Goal: Task Accomplishment & Management: Manage account settings

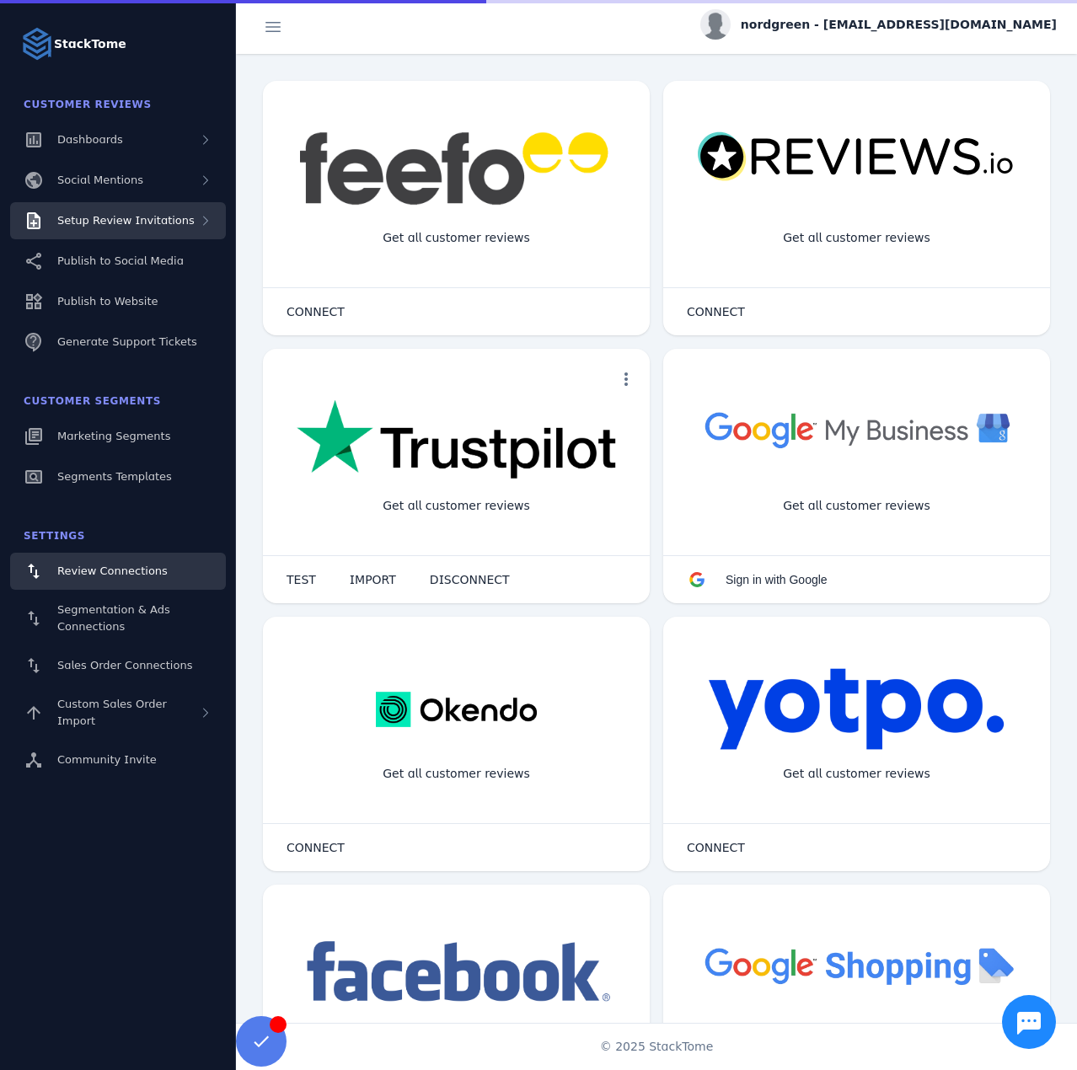
click at [189, 221] on div "Setup Review Invitations" at bounding box center [118, 220] width 216 height 37
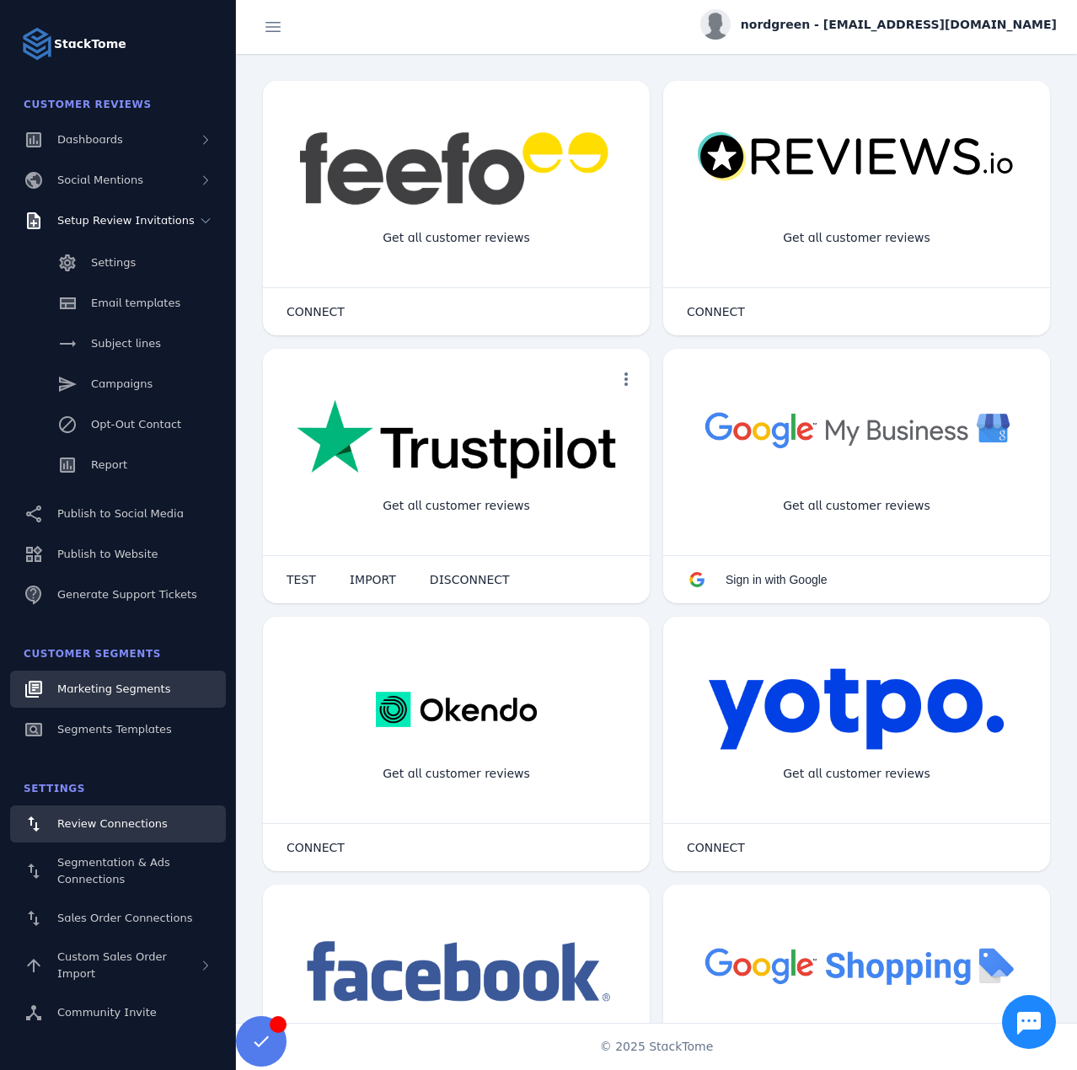
click at [128, 690] on span "Marketing Segments" at bounding box center [113, 689] width 113 height 13
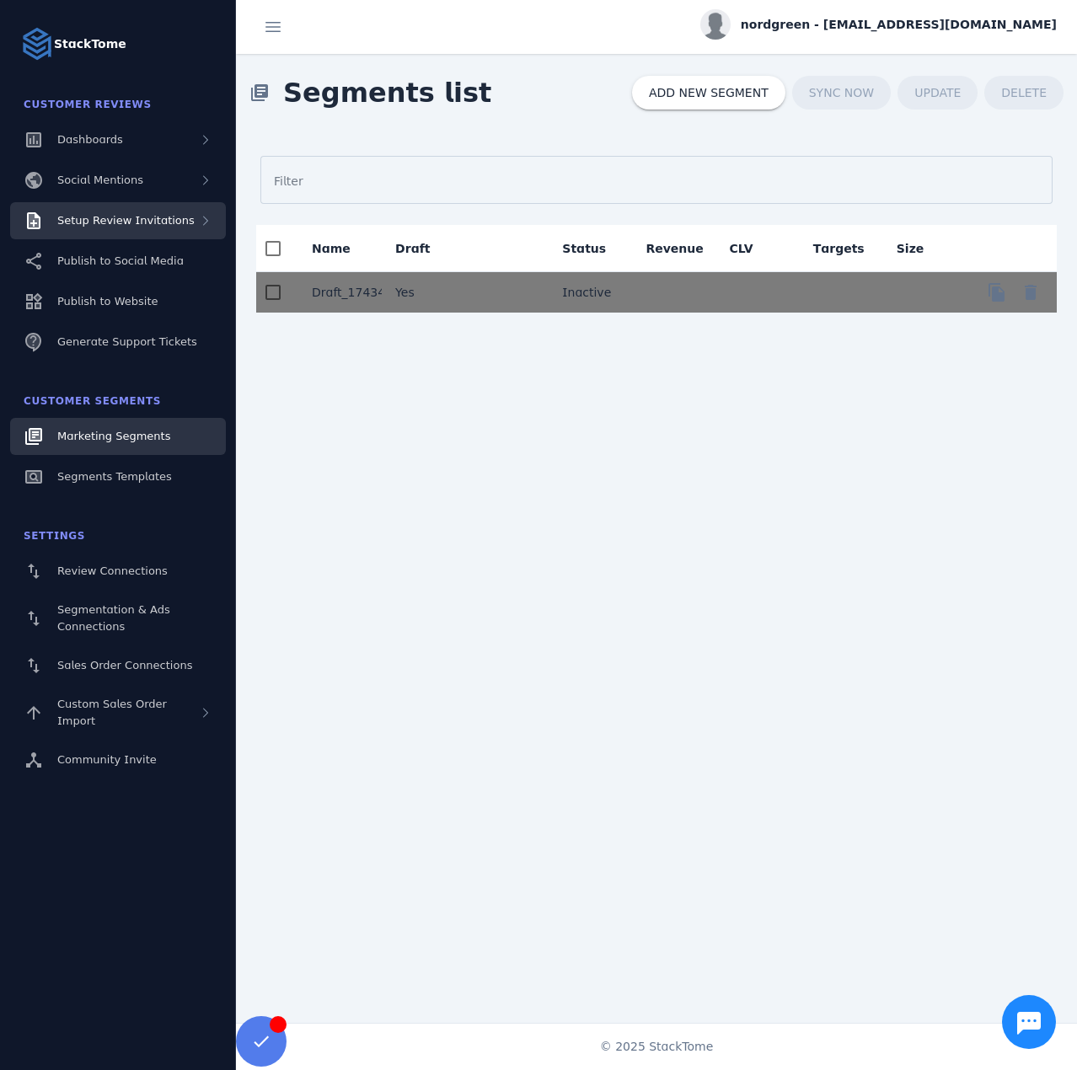
click at [125, 228] on div "Setup Review Invitations" at bounding box center [125, 220] width 137 height 17
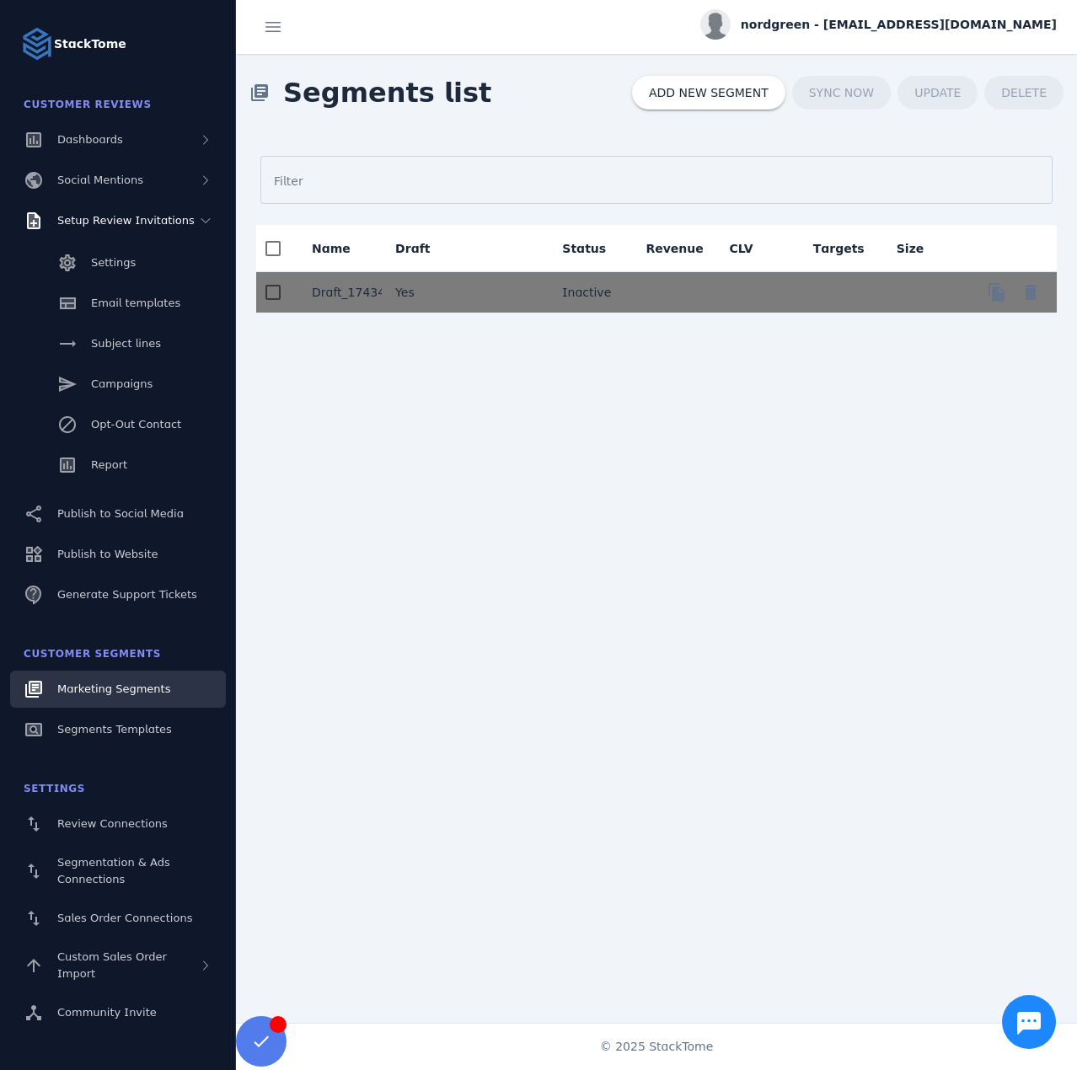
click at [119, 405] on div "Settings Email templates Subject lines Campaigns Opt-Out Contact Report" at bounding box center [118, 365] width 236 height 253
click at [119, 391] on div "Campaigns" at bounding box center [122, 384] width 62 height 17
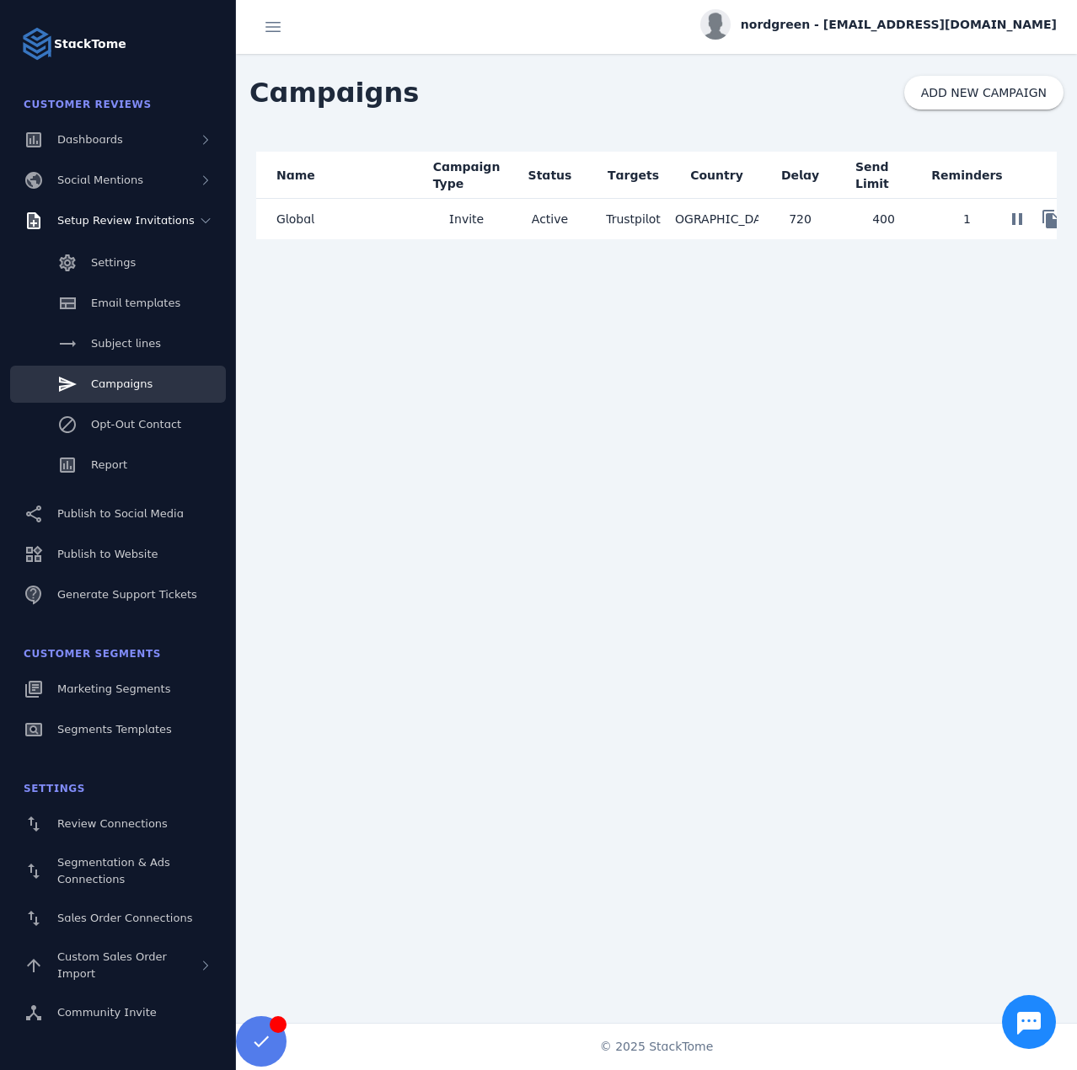
click at [345, 235] on mat-cell "Global" at bounding box center [340, 219] width 169 height 40
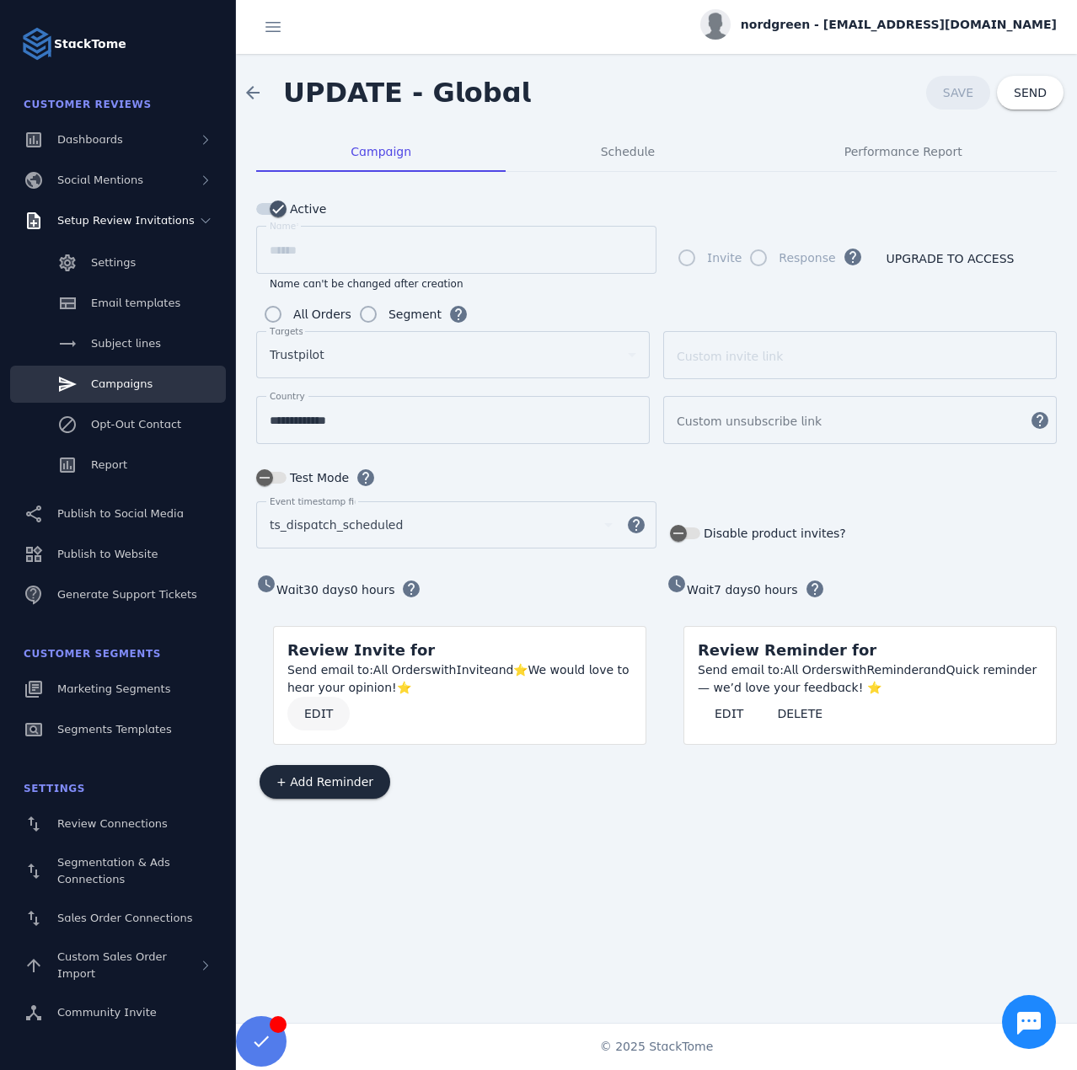
click at [309, 710] on span "EDIT" at bounding box center [318, 714] width 29 height 12
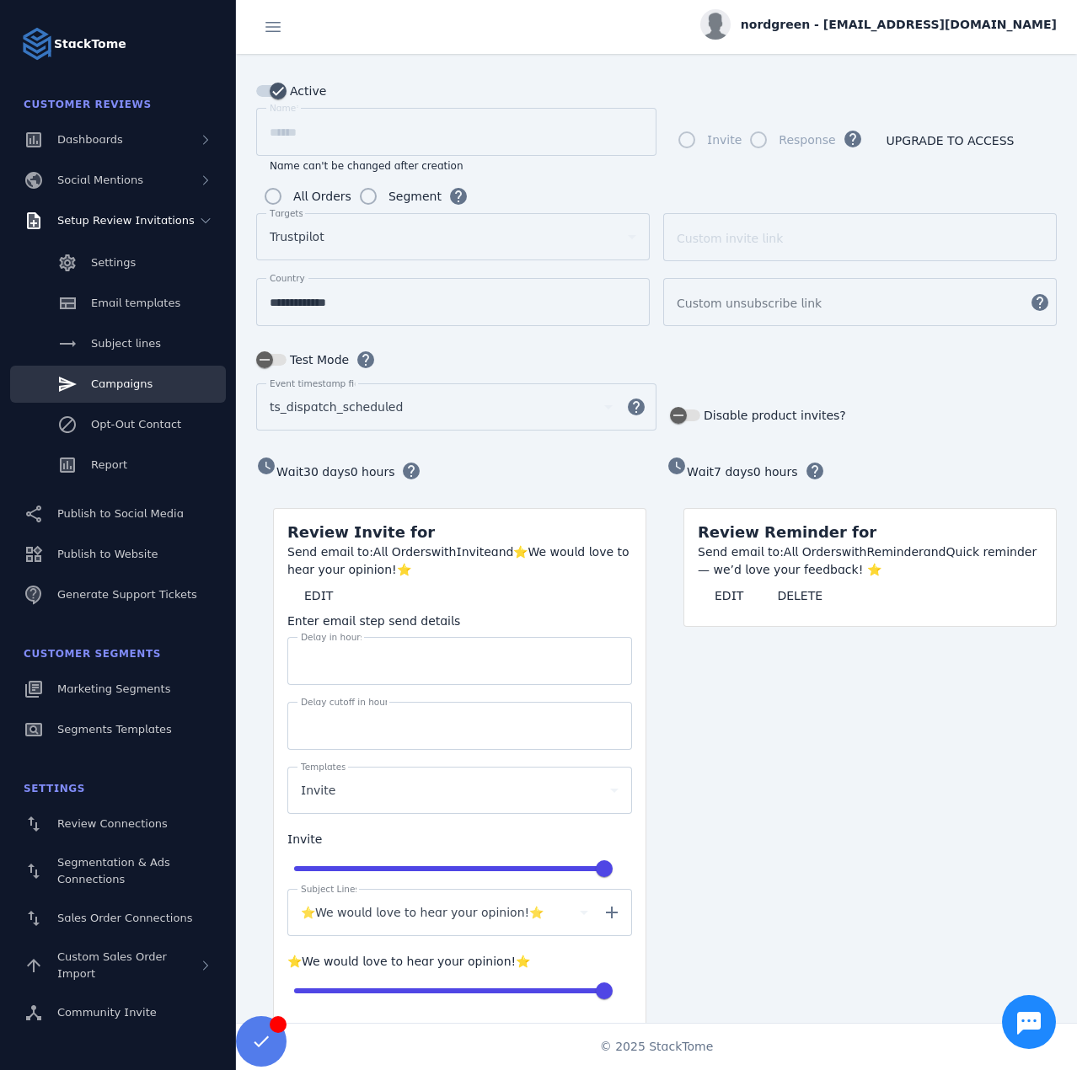
scroll to position [169, 0]
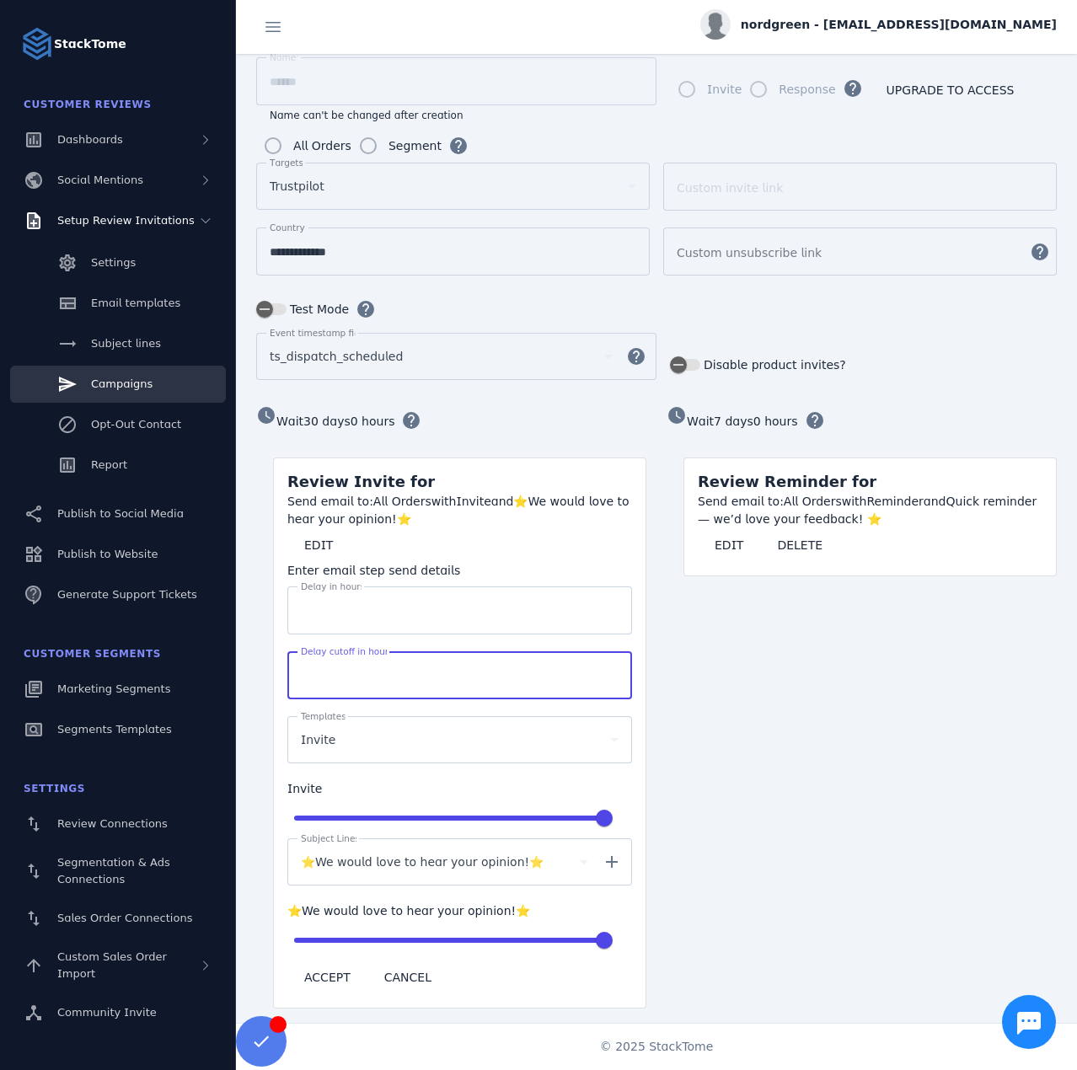
drag, startPoint x: 347, startPoint y: 662, endPoint x: 309, endPoint y: 672, distance: 39.2
click at [309, 672] on input "****" at bounding box center [460, 676] width 318 height 20
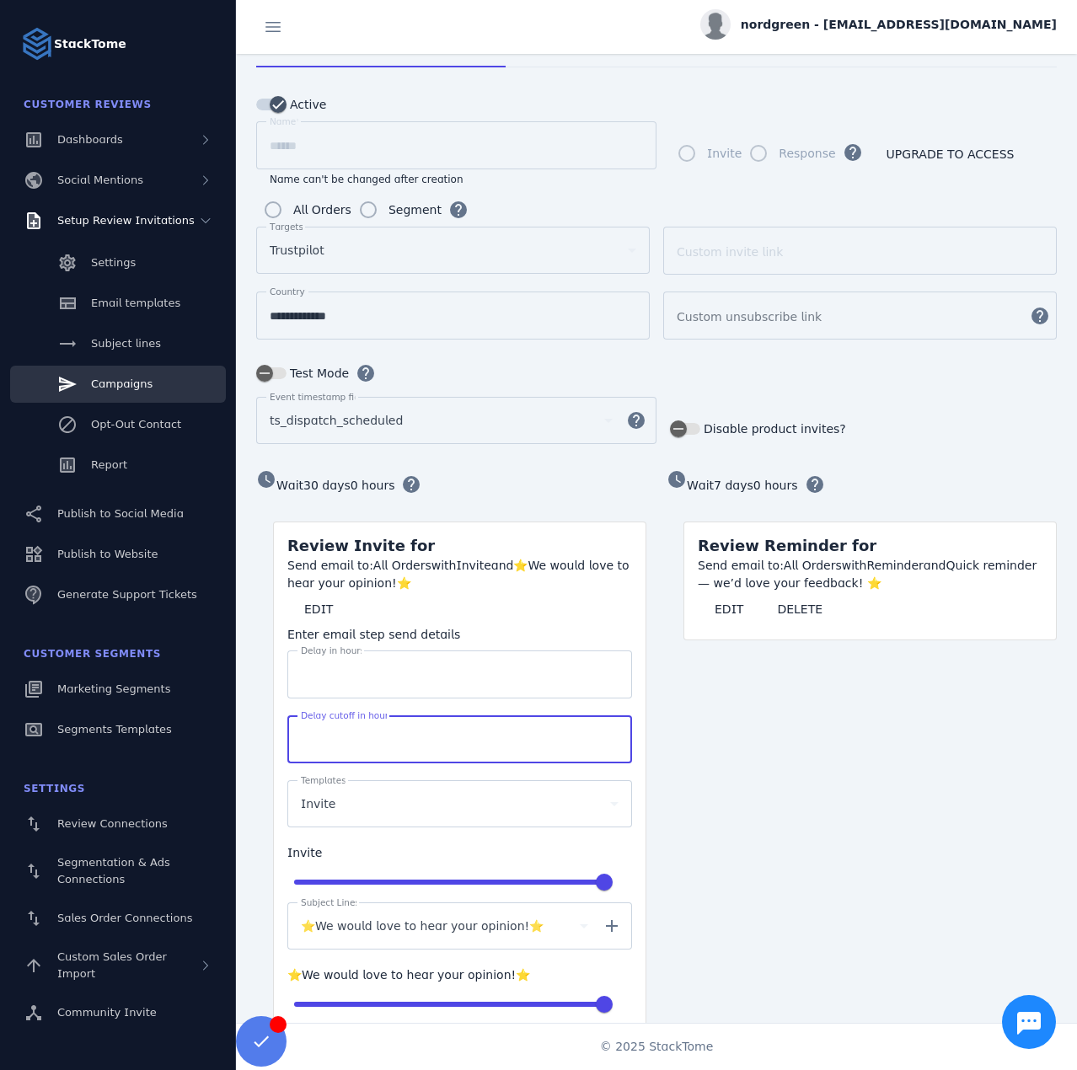
scroll to position [0, 0]
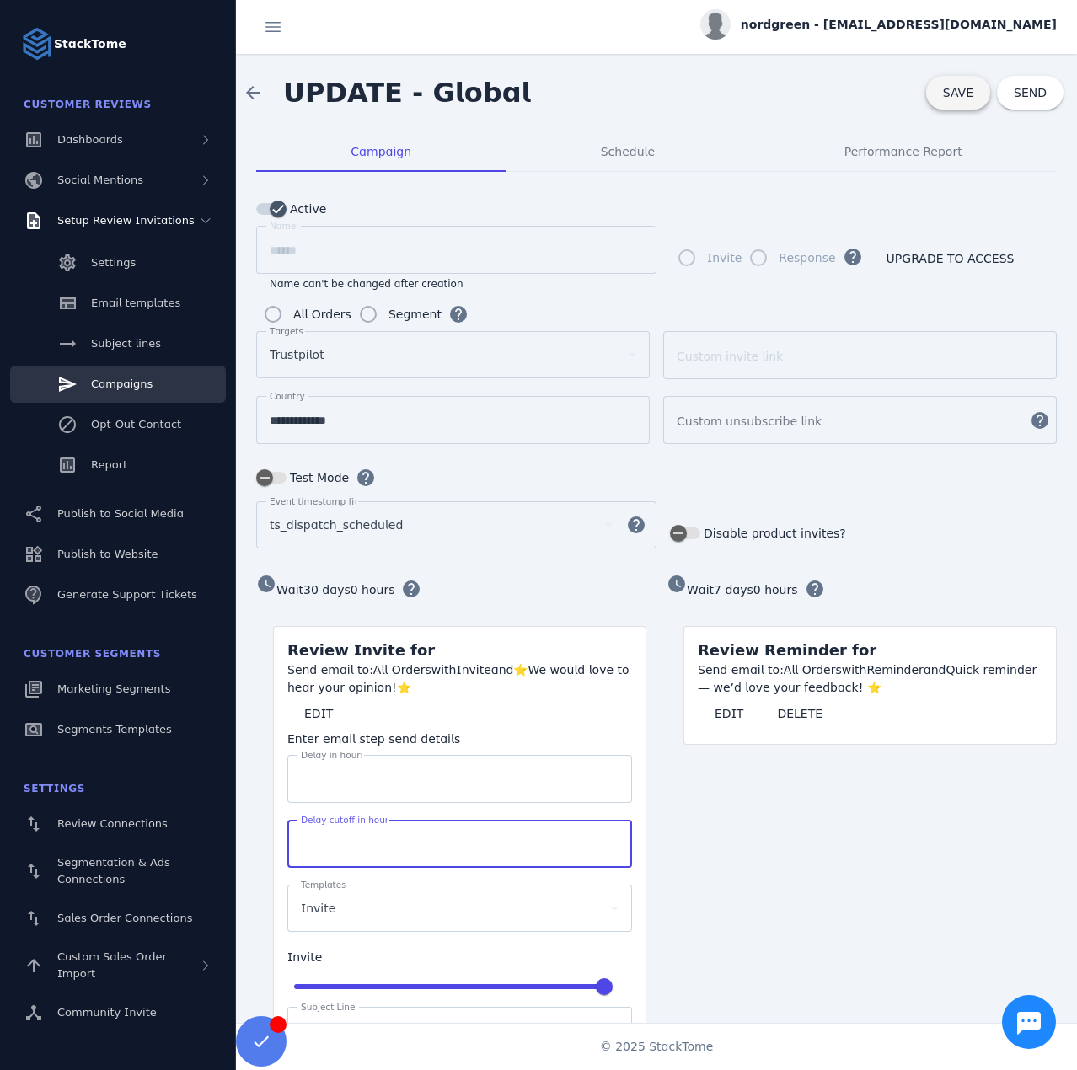
type input "****"
click at [950, 97] on span "SAVE" at bounding box center [958, 92] width 30 height 13
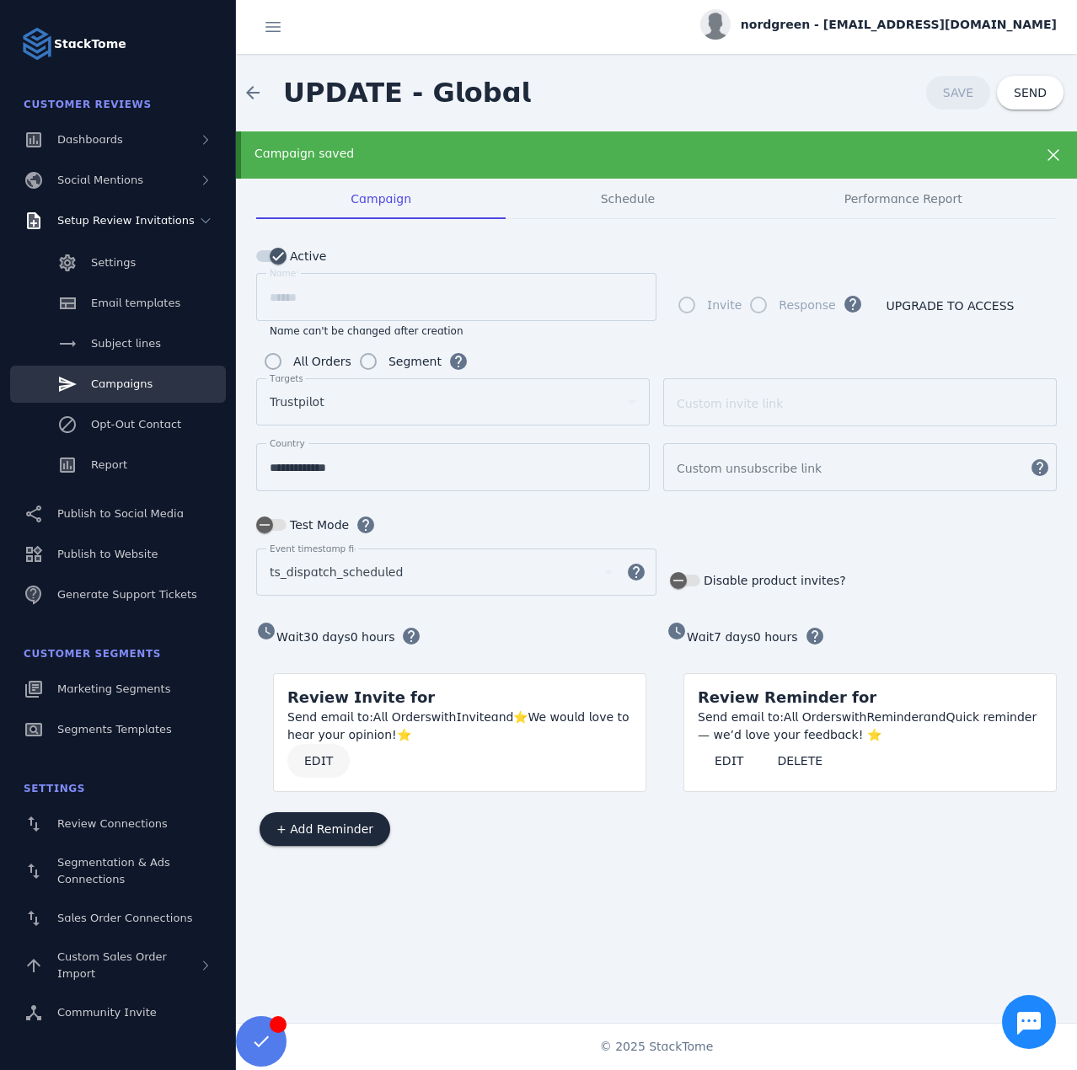
click at [321, 772] on span at bounding box center [318, 761] width 62 height 40
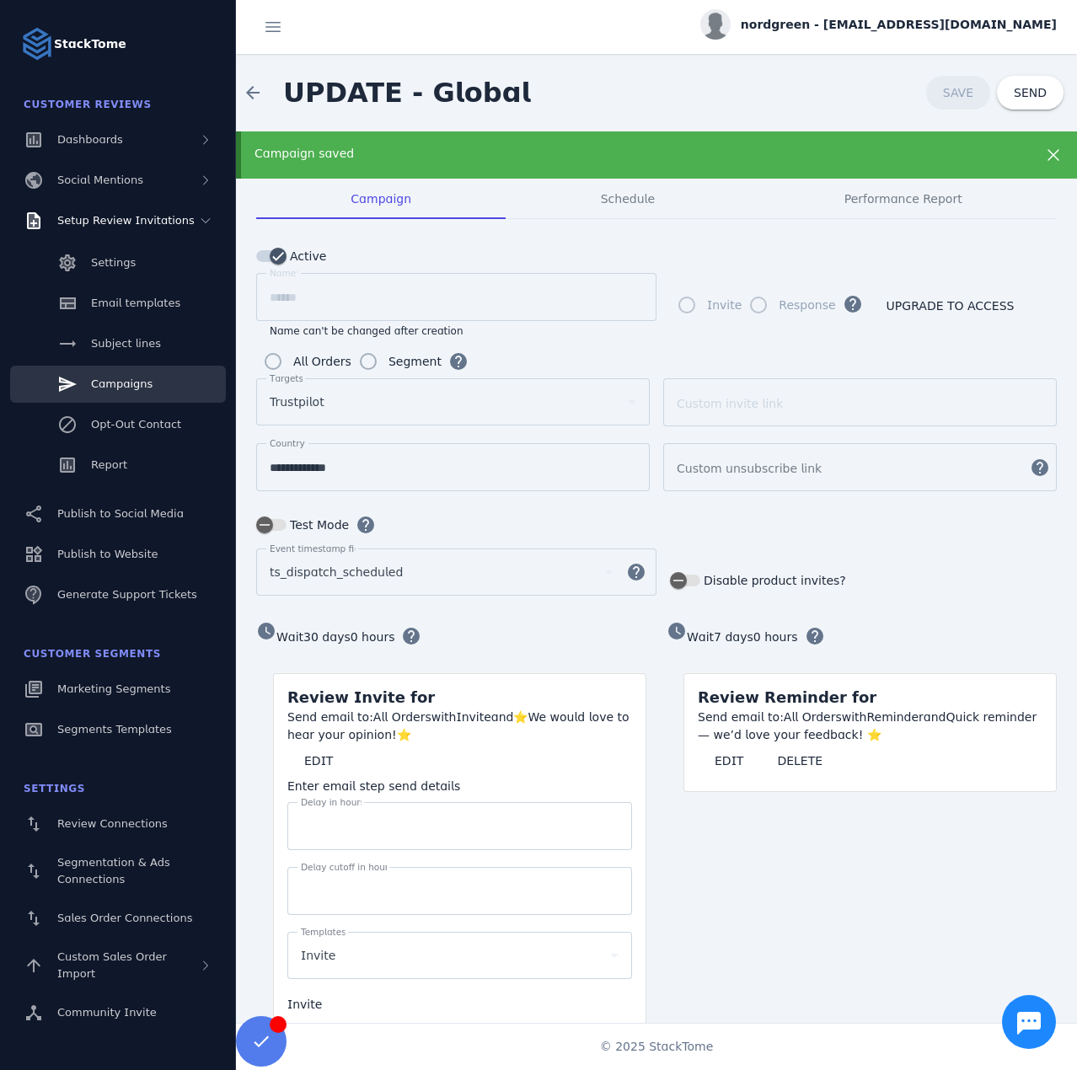
click at [971, 19] on span "nordgreen - [EMAIL_ADDRESS][DOMAIN_NAME]" at bounding box center [899, 25] width 316 height 18
click at [998, 153] on span "Sign out" at bounding box center [1003, 163] width 49 height 20
